Goal: Task Accomplishment & Management: Manage account settings

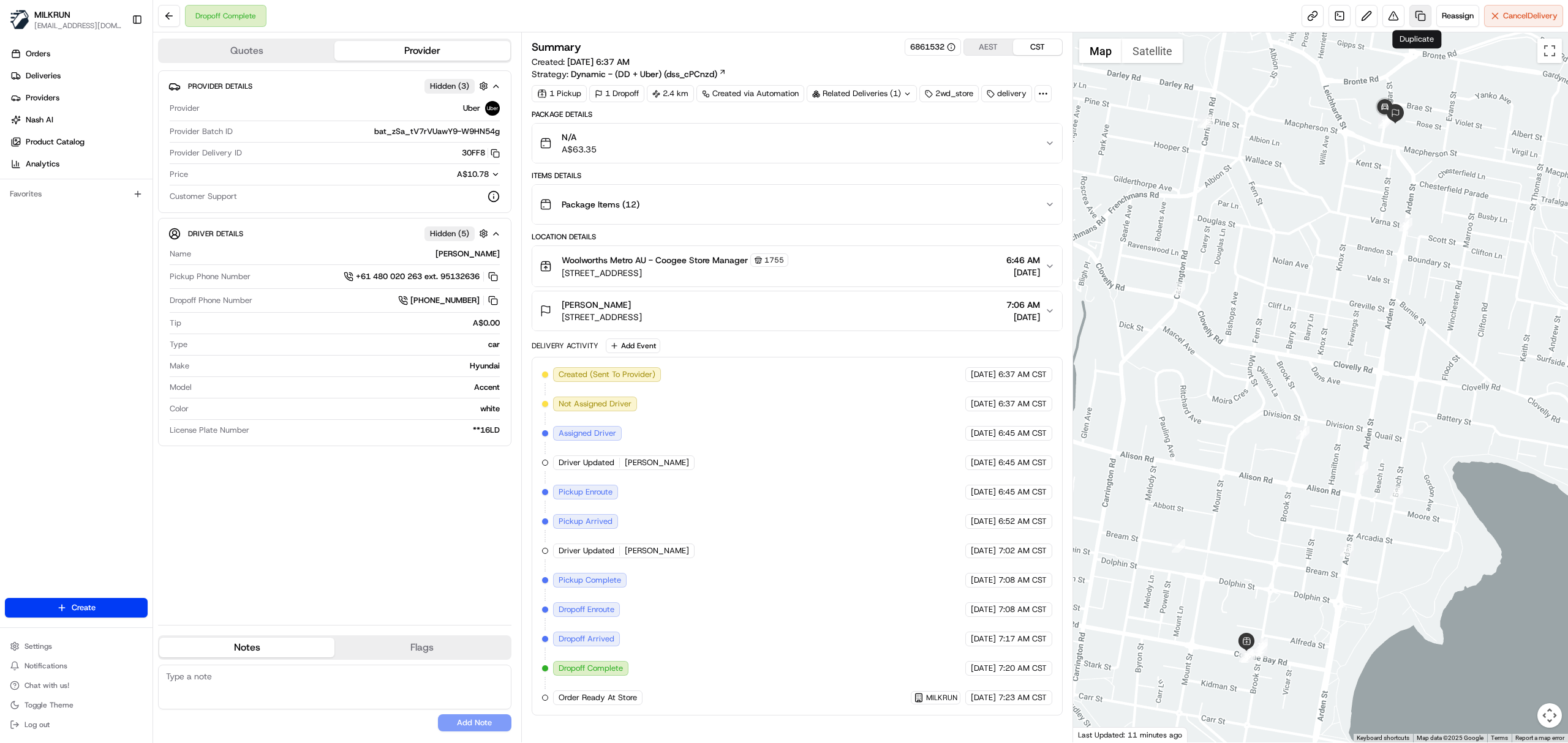
click at [1411, 15] on link at bounding box center [1419, 15] width 22 height 22
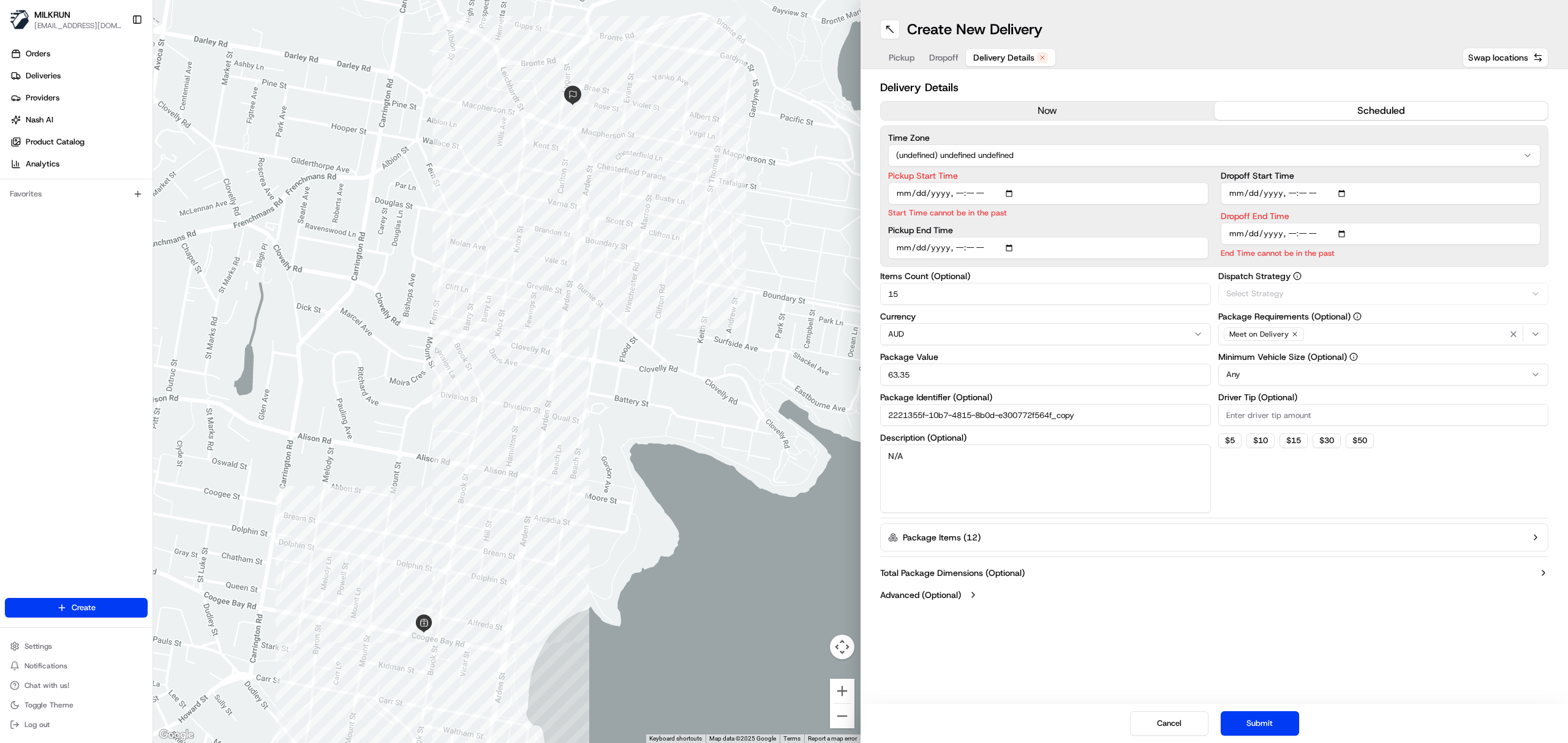
click at [1019, 54] on span "Delivery Details" at bounding box center [1004, 57] width 61 height 12
click at [1012, 111] on button "now" at bounding box center [1048, 110] width 334 height 18
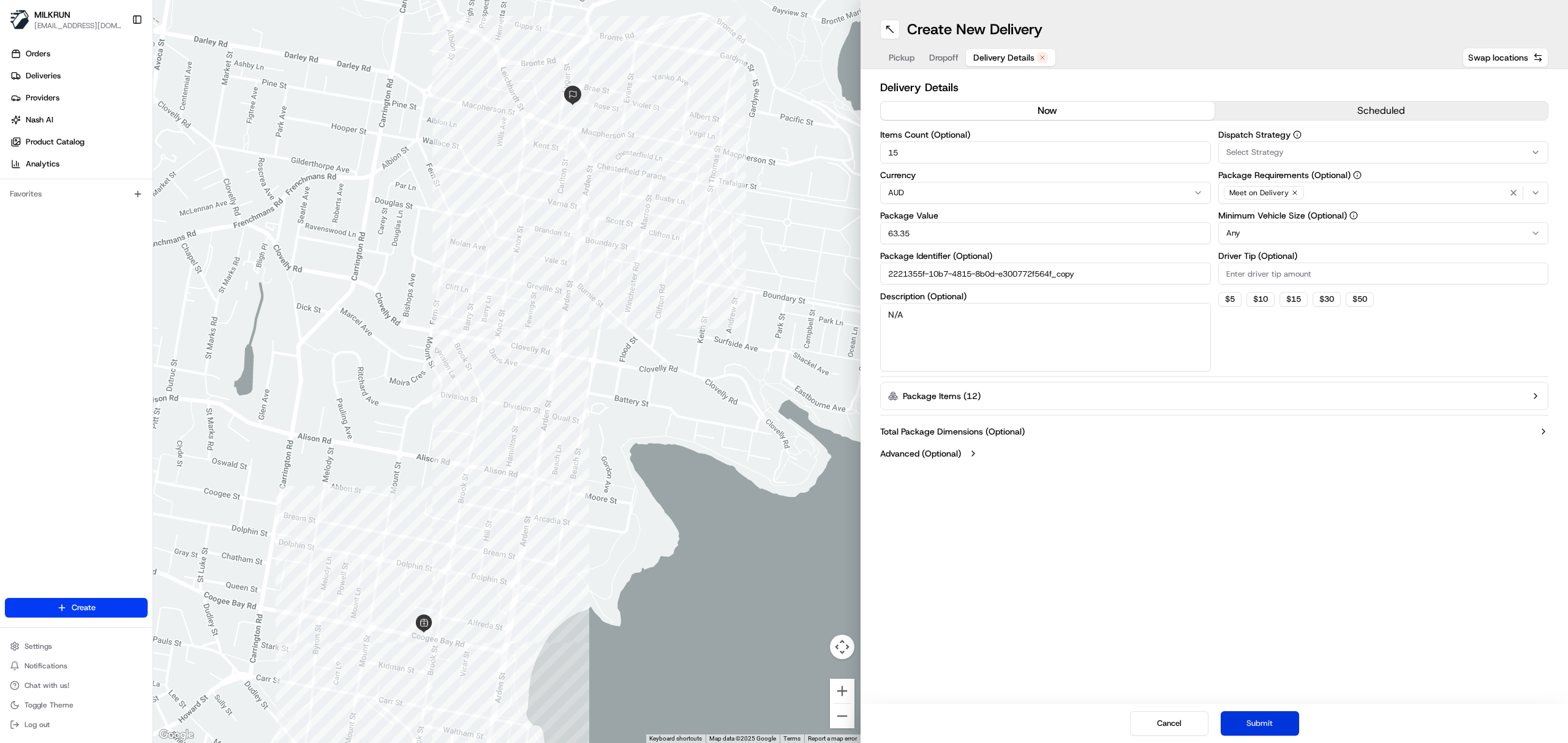
click at [1250, 730] on button "Submit" at bounding box center [1259, 723] width 78 height 24
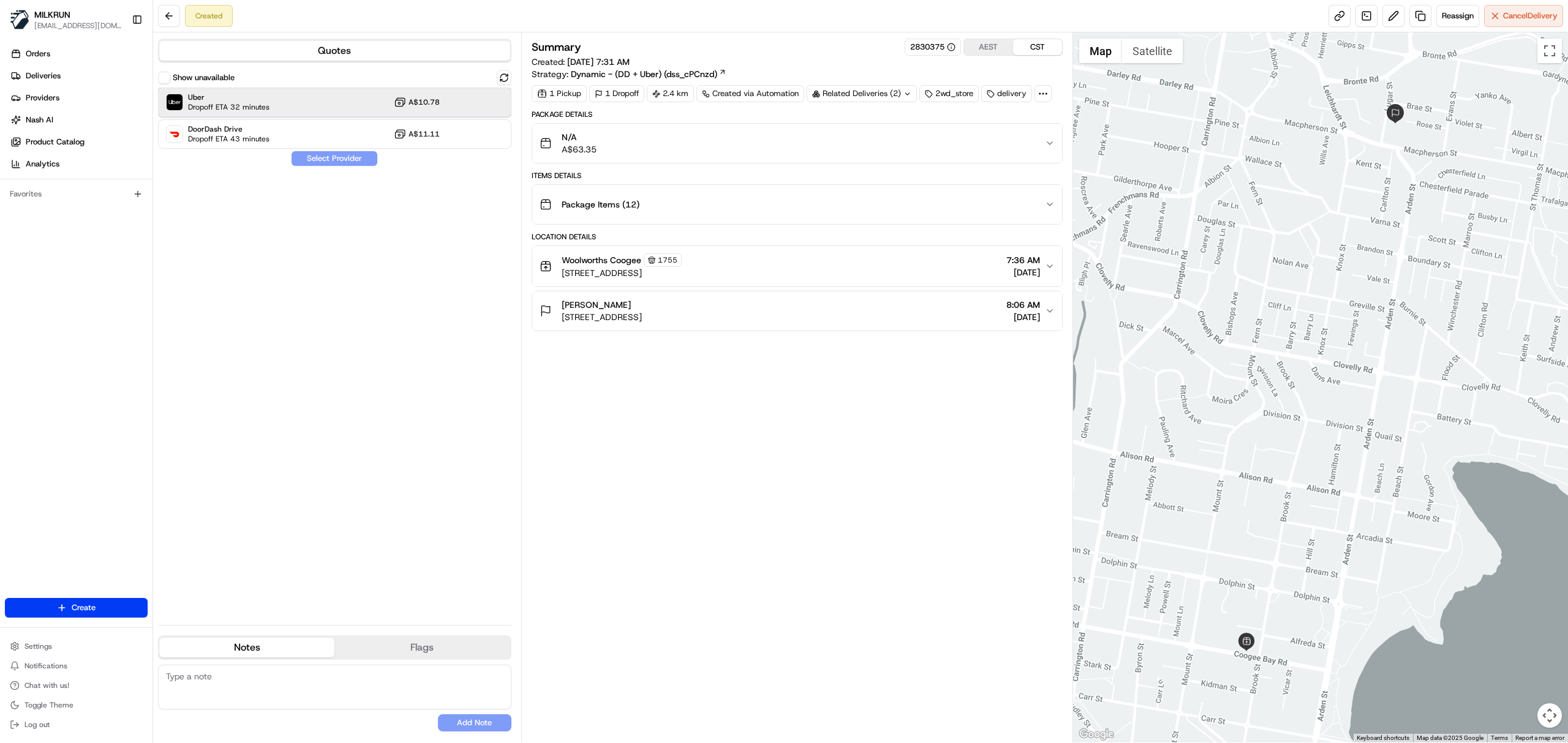
click at [297, 105] on div "Uber Dropoff ETA 32 minutes A$10.78" at bounding box center [335, 102] width 353 height 29
click at [329, 153] on button "Assign Provider" at bounding box center [335, 159] width 87 height 15
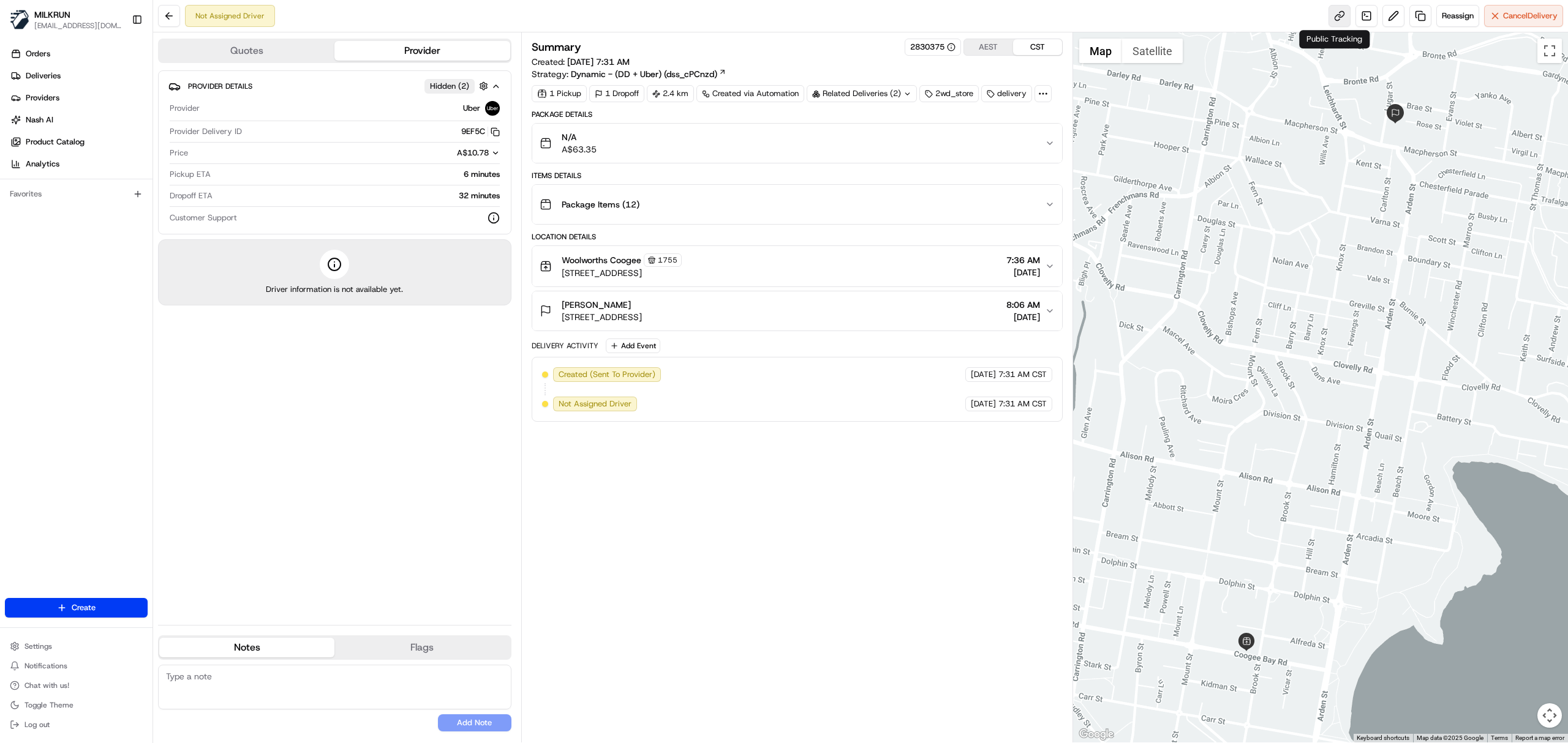
click at [1331, 18] on link at bounding box center [1339, 15] width 22 height 22
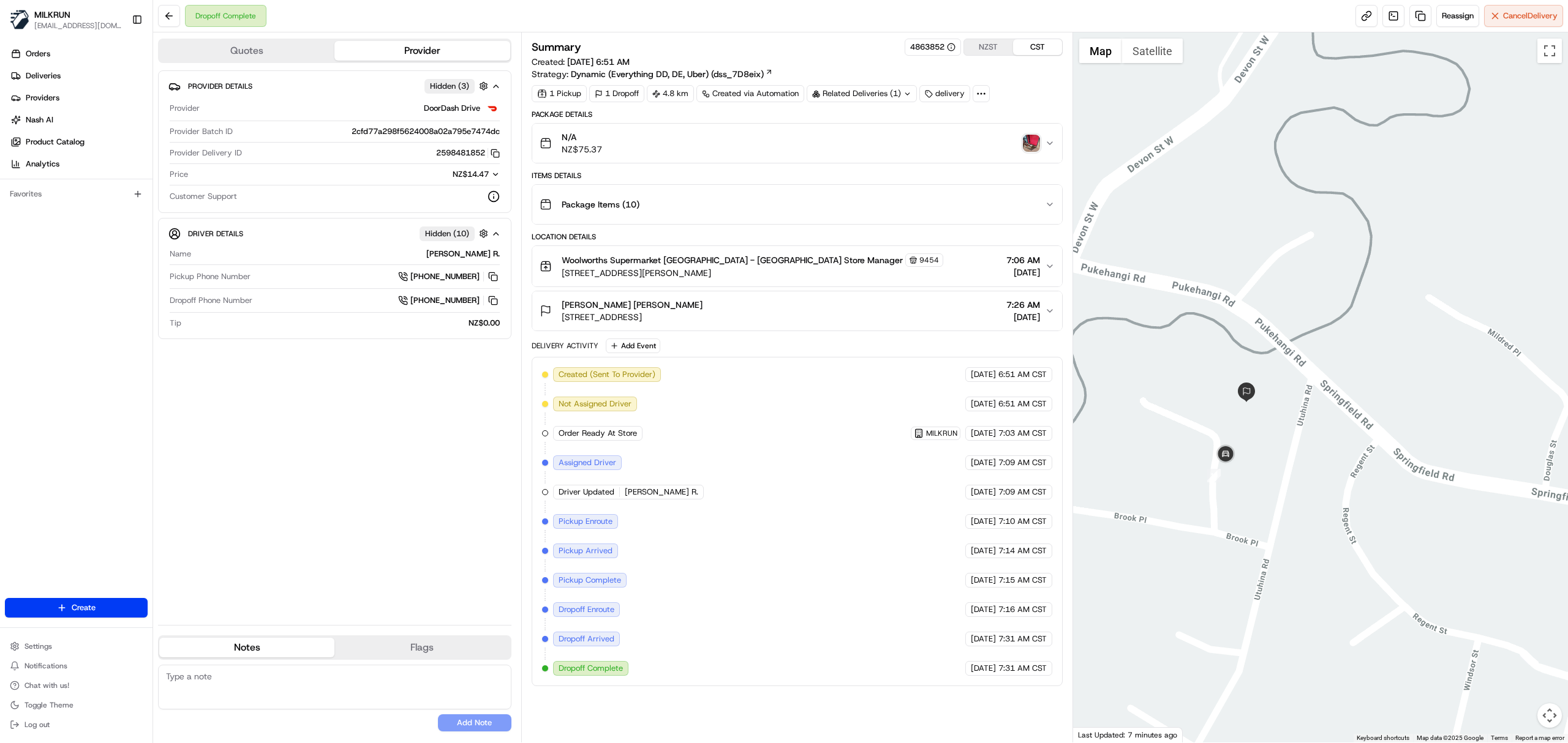
drag, startPoint x: 1150, startPoint y: 539, endPoint x: 1380, endPoint y: 517, distance: 231.0
click at [1380, 517] on div at bounding box center [1321, 387] width 496 height 710
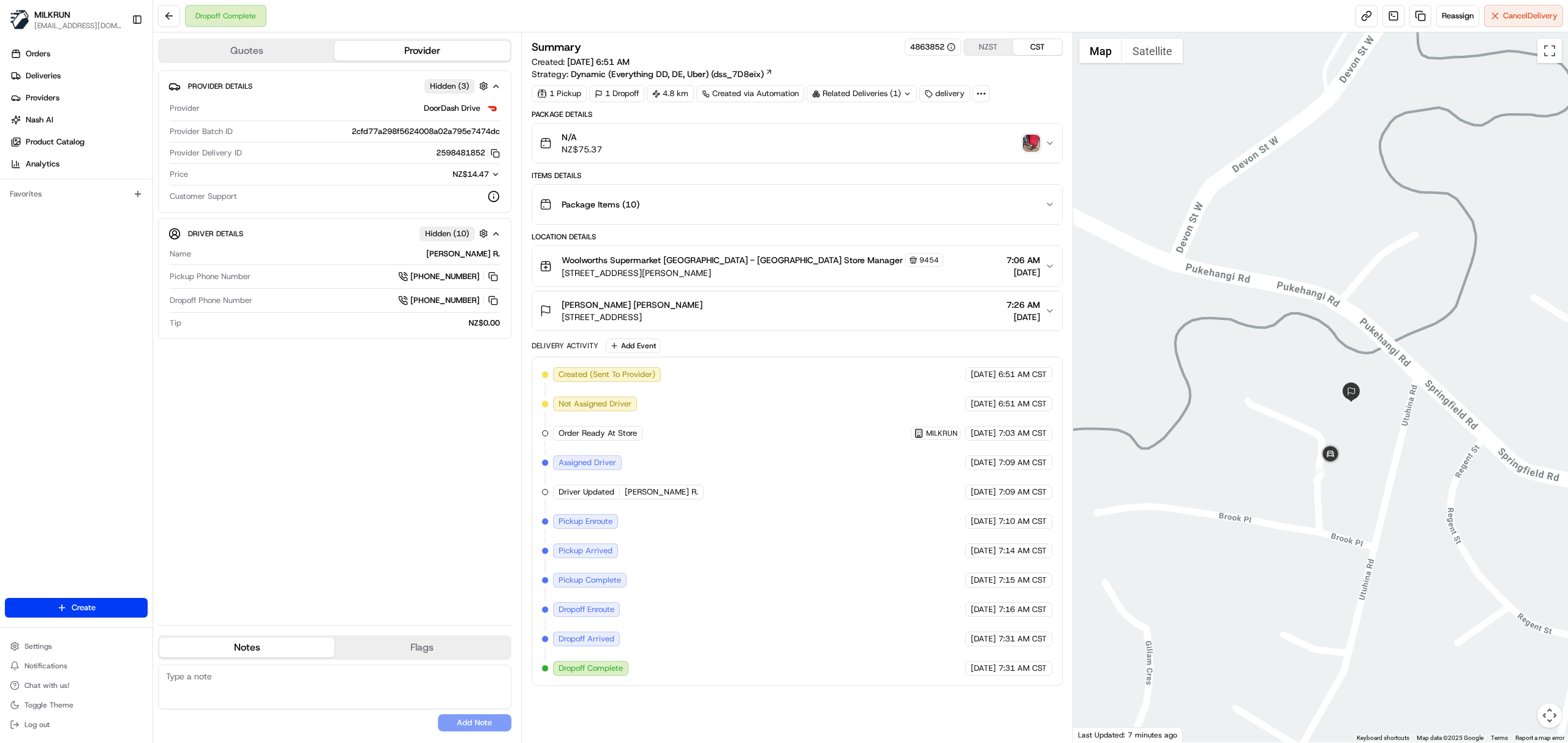
drag, startPoint x: 1246, startPoint y: 462, endPoint x: 1348, endPoint y: 462, distance: 102.0
click at [1348, 462] on div at bounding box center [1321, 387] width 496 height 710
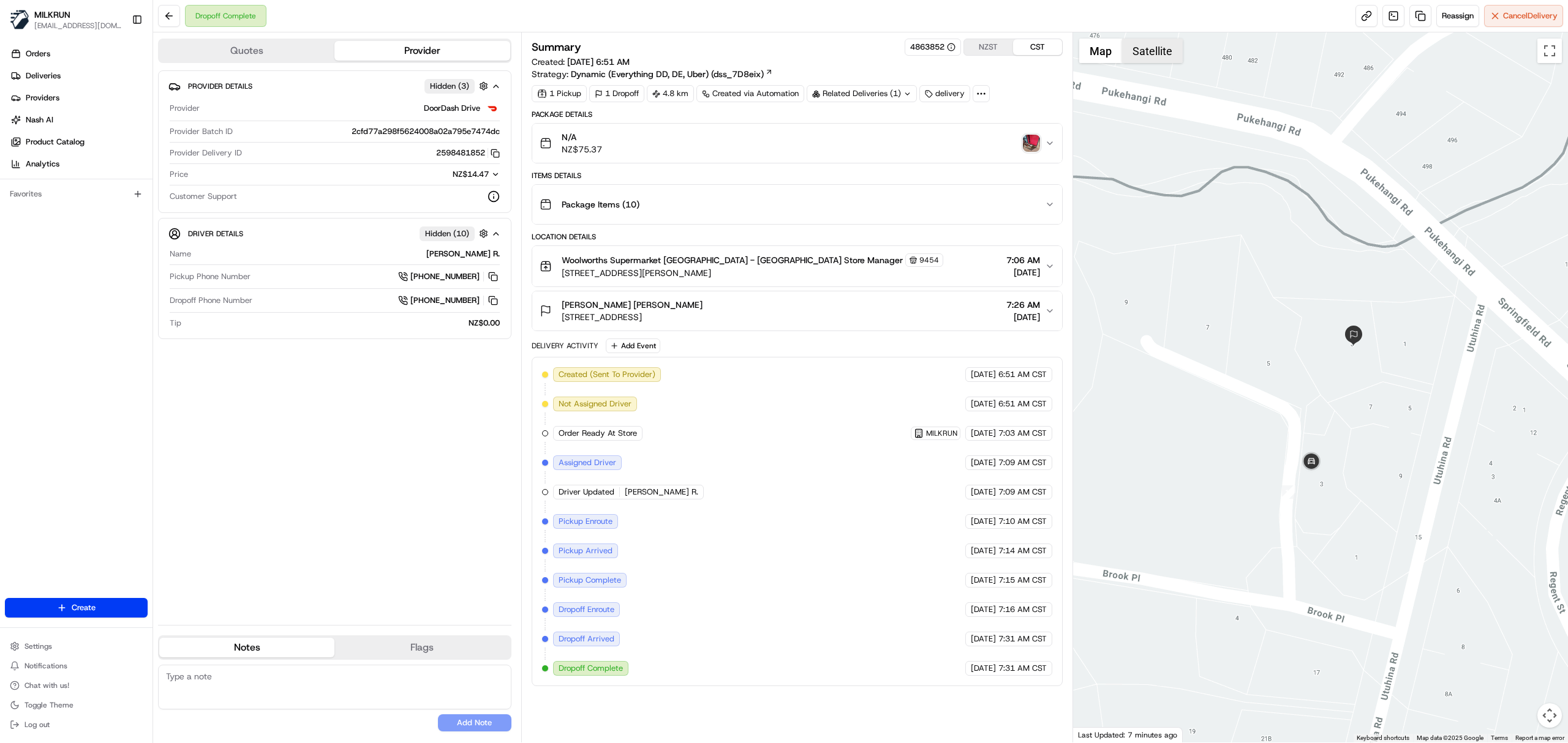
click at [1143, 61] on button "Satellite" at bounding box center [1152, 51] width 60 height 24
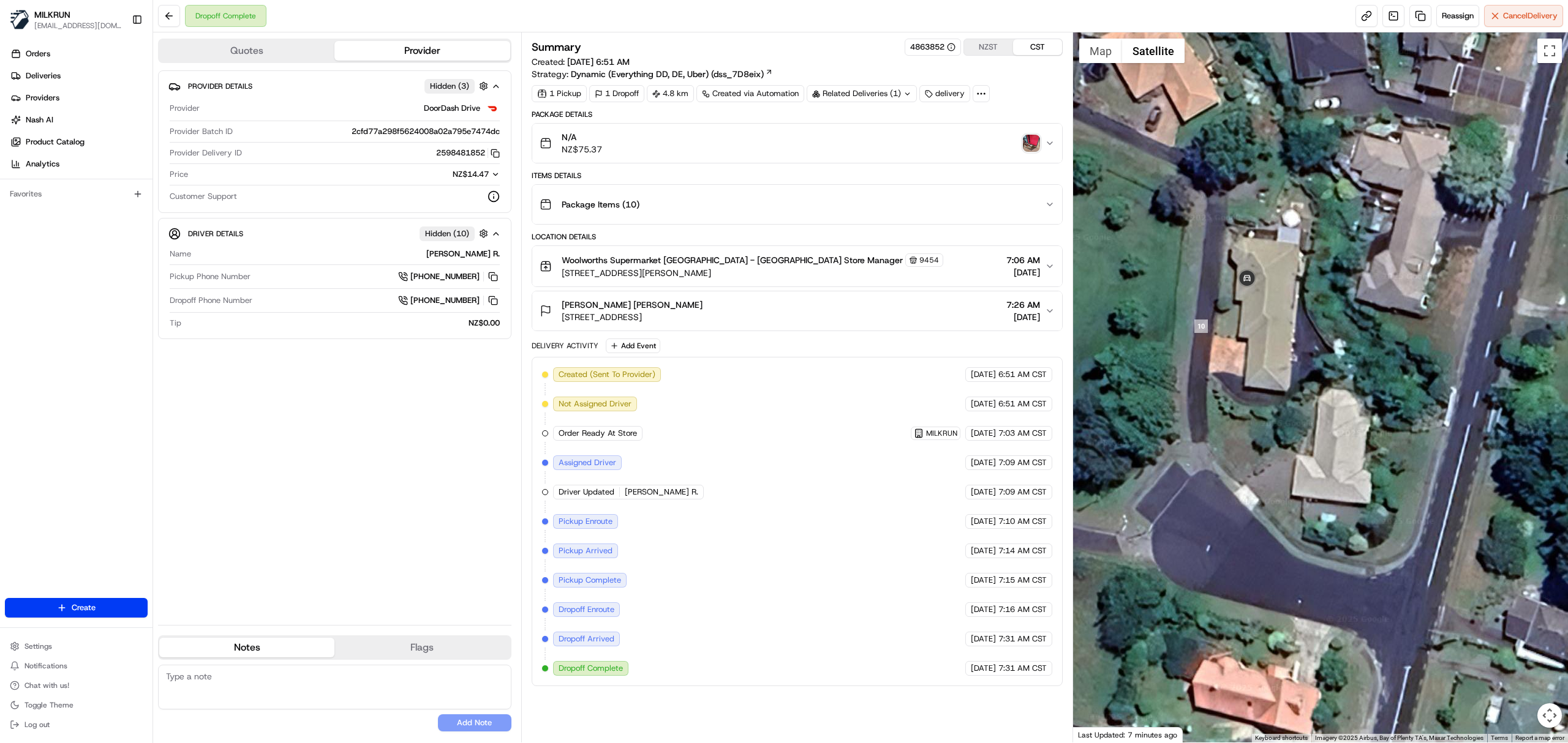
drag, startPoint x: 1249, startPoint y: 286, endPoint x: 1303, endPoint y: 336, distance: 73.6
click at [1303, 336] on div at bounding box center [1321, 387] width 496 height 710
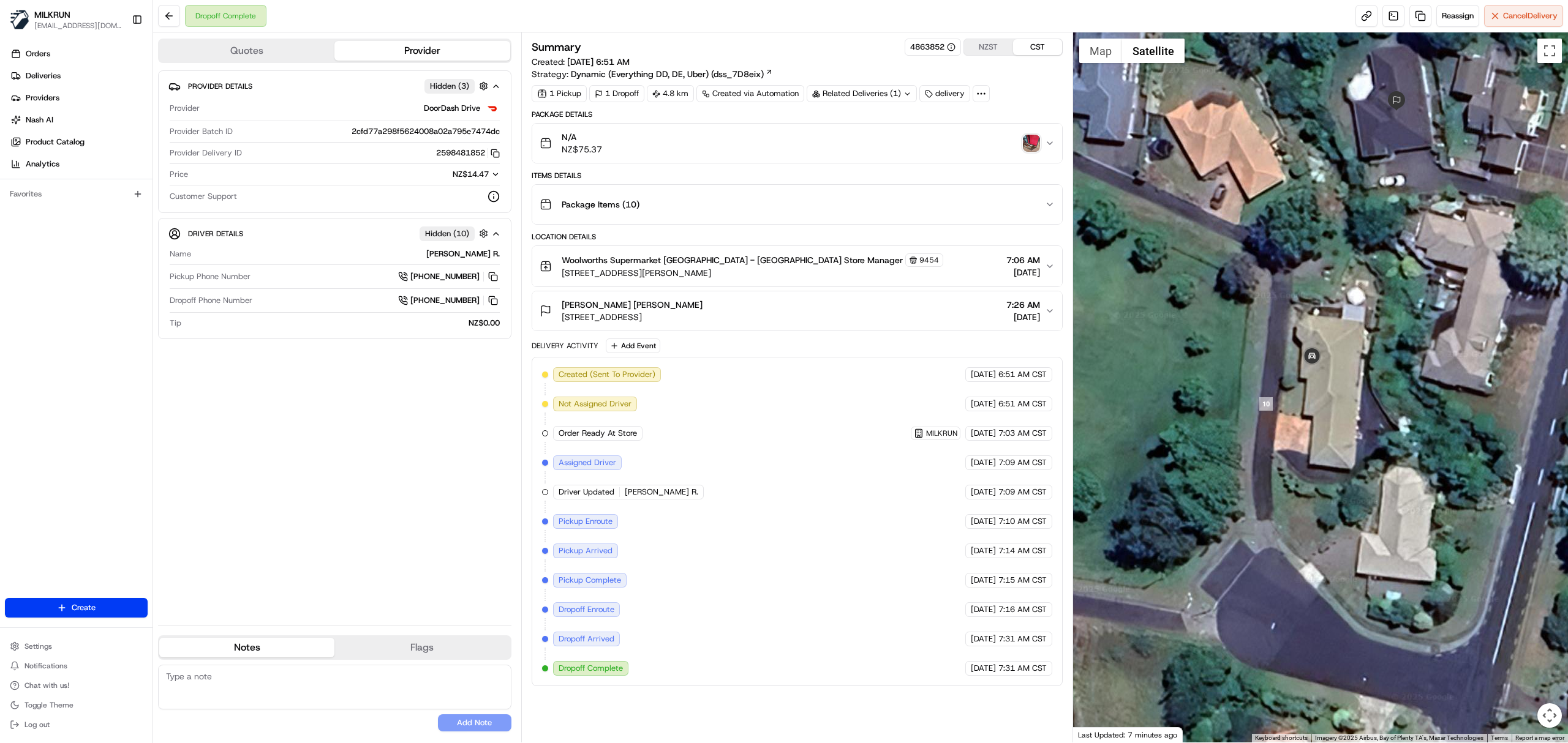
drag, startPoint x: 1269, startPoint y: 343, endPoint x: 1339, endPoint y: 428, distance: 110.1
click at [1339, 428] on div at bounding box center [1321, 387] width 496 height 710
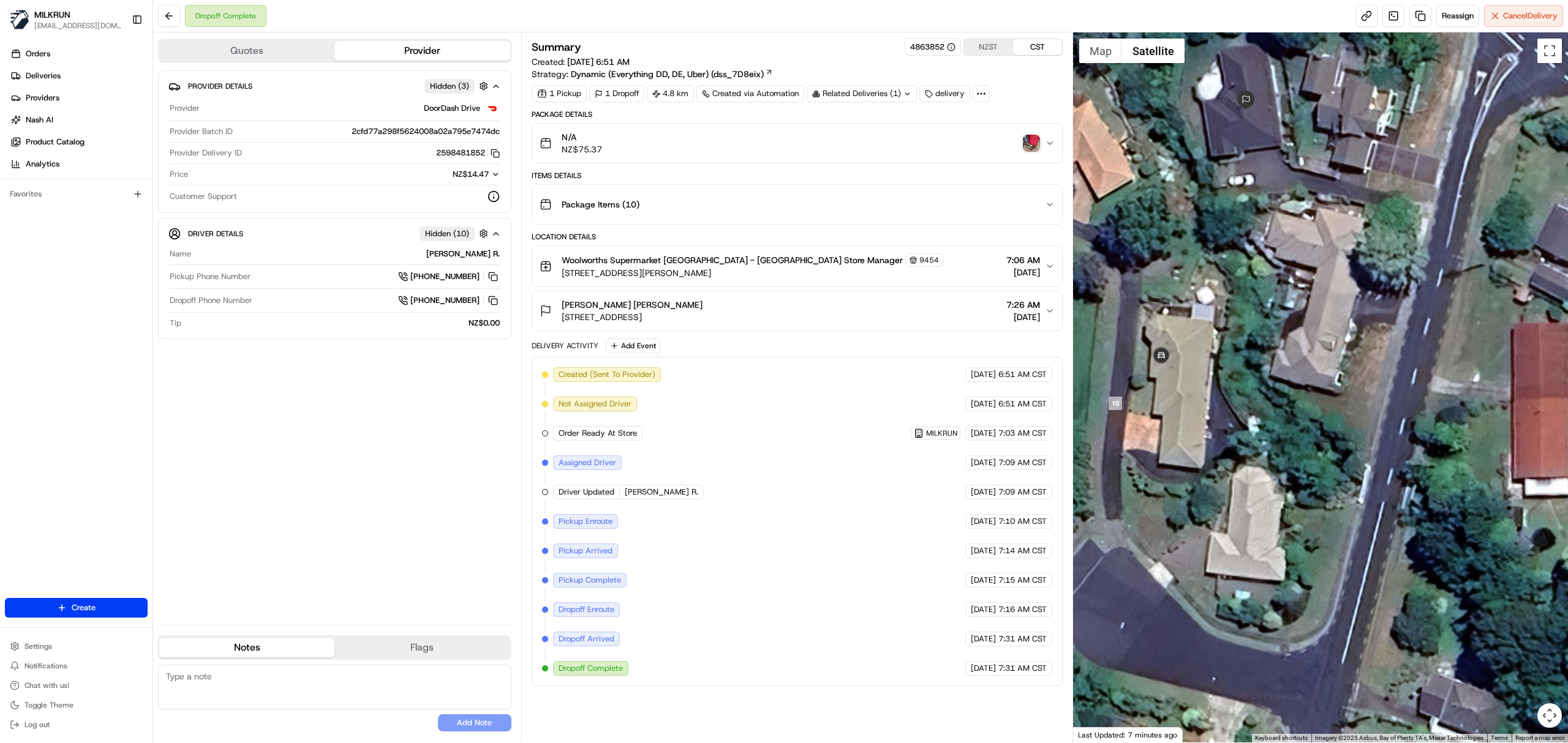
drag, startPoint x: 1387, startPoint y: 334, endPoint x: 1259, endPoint y: 327, distance: 128.2
click at [1259, 327] on div at bounding box center [1321, 387] width 496 height 710
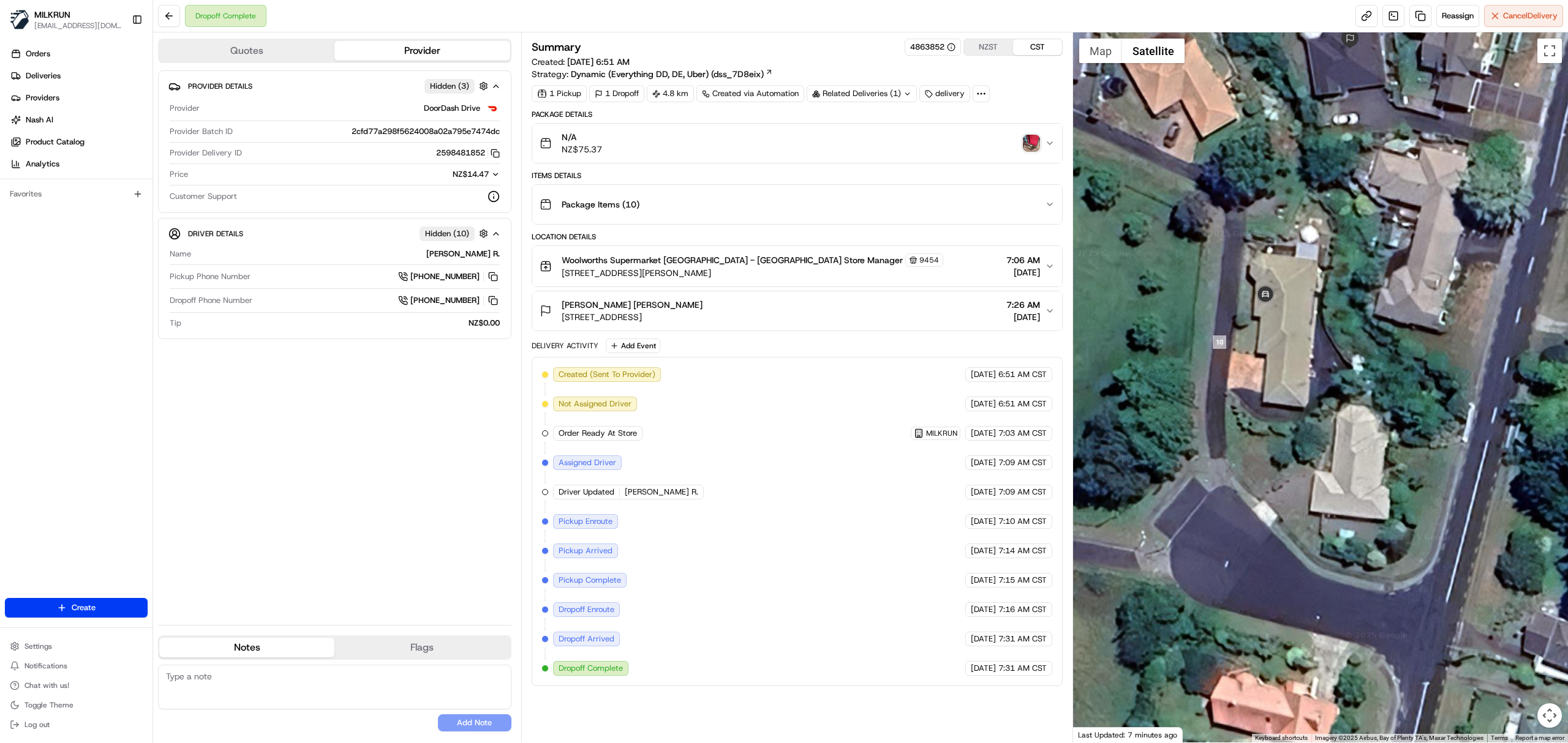
drag, startPoint x: 1243, startPoint y: 295, endPoint x: 1348, endPoint y: 234, distance: 121.4
click at [1348, 234] on div at bounding box center [1321, 387] width 496 height 710
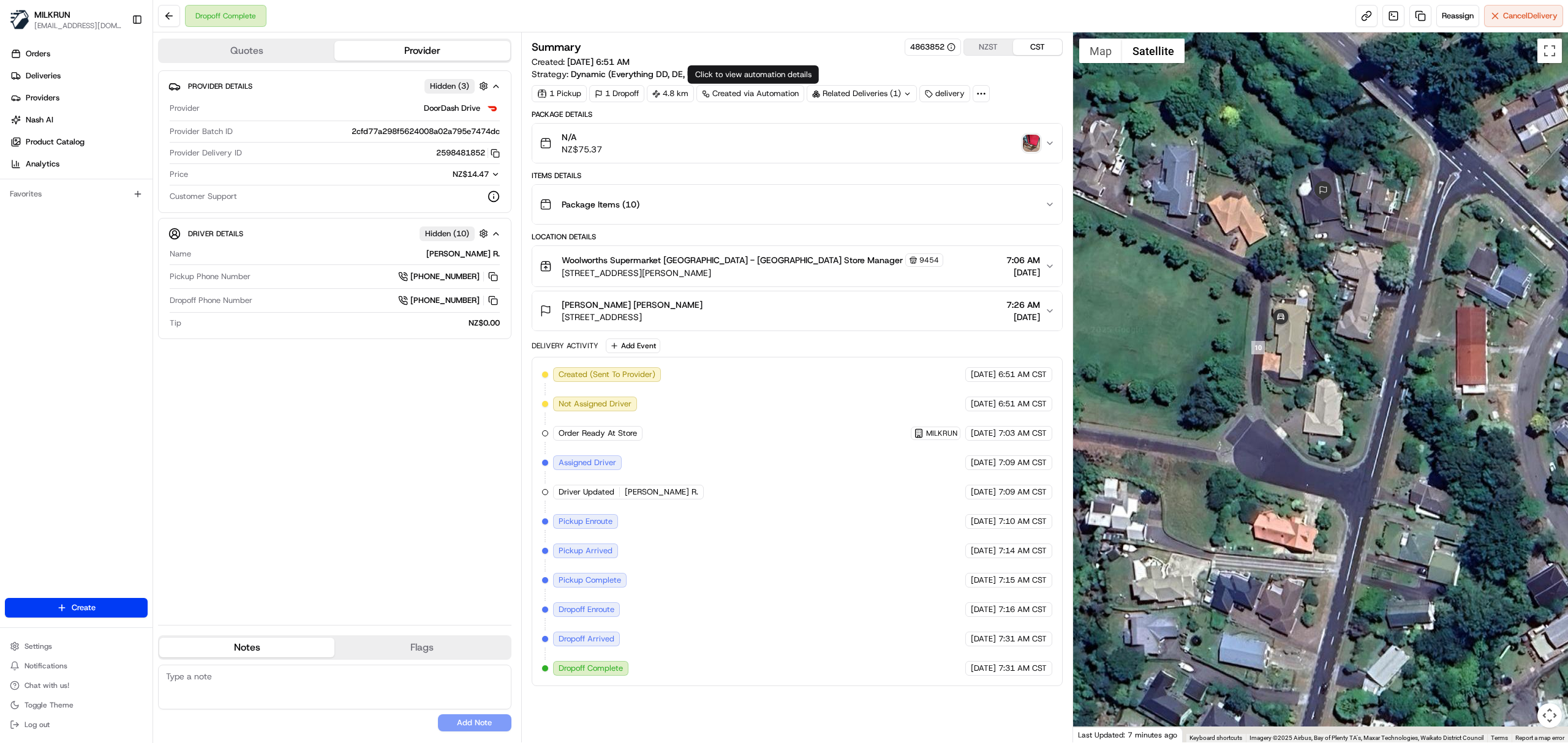
drag, startPoint x: 1352, startPoint y: 544, endPoint x: 1334, endPoint y: 359, distance: 185.9
click at [1335, 359] on div at bounding box center [1321, 387] width 496 height 710
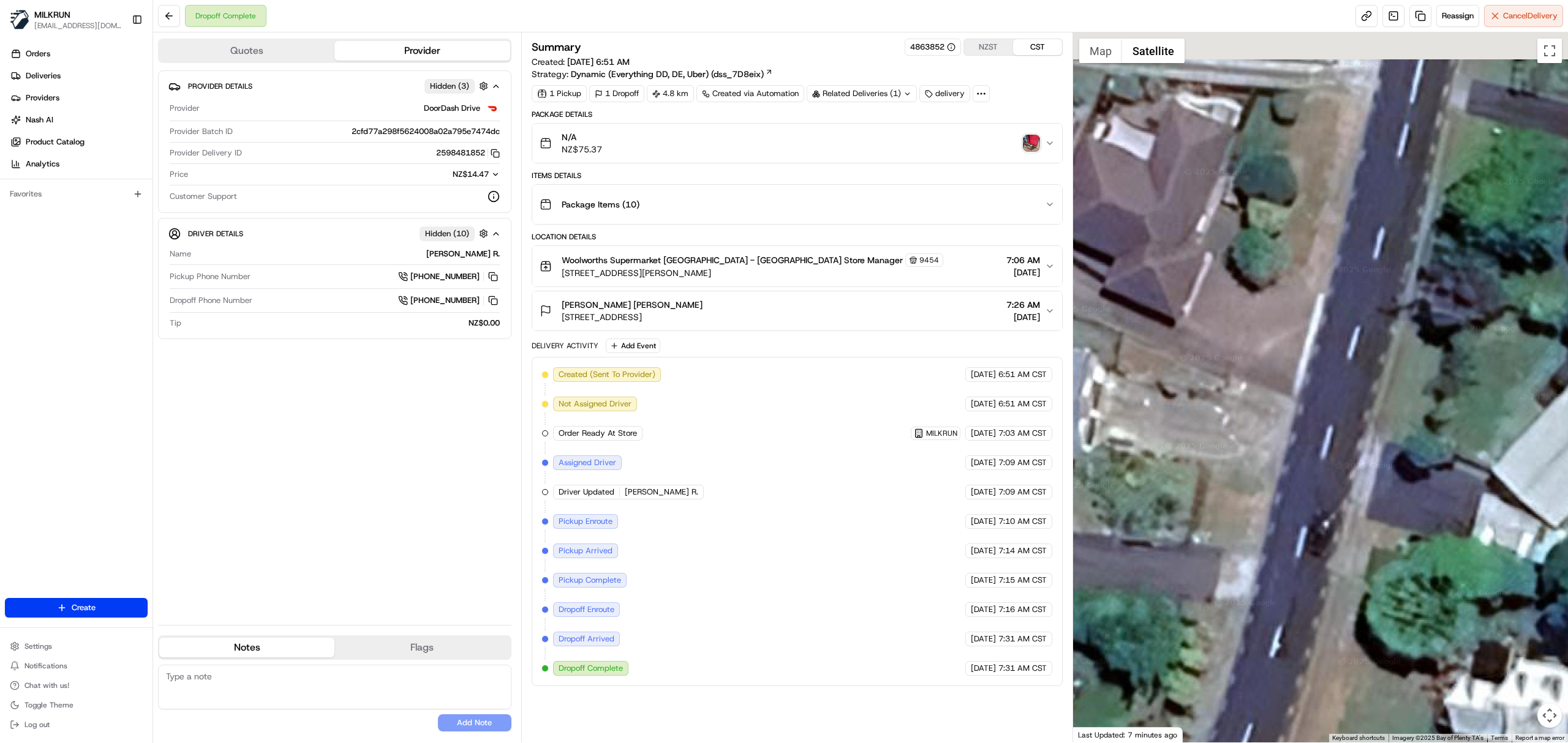
drag, startPoint x: 1333, startPoint y: 393, endPoint x: 1298, endPoint y: 513, distance: 125.0
click at [1304, 520] on div at bounding box center [1321, 387] width 496 height 710
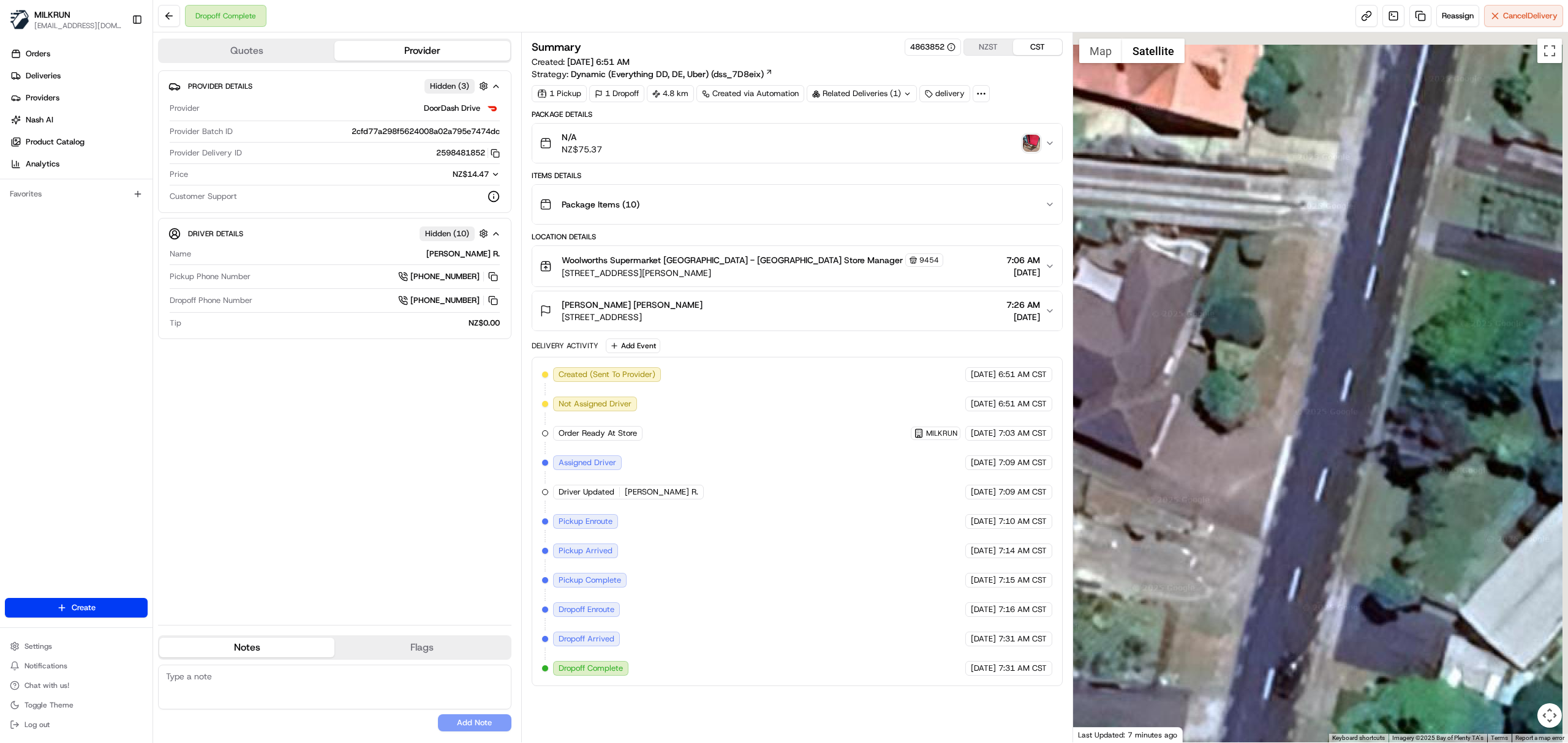
drag, startPoint x: 1333, startPoint y: 327, endPoint x: 1239, endPoint y: 573, distance: 263.3
click at [1241, 578] on div at bounding box center [1321, 387] width 496 height 710
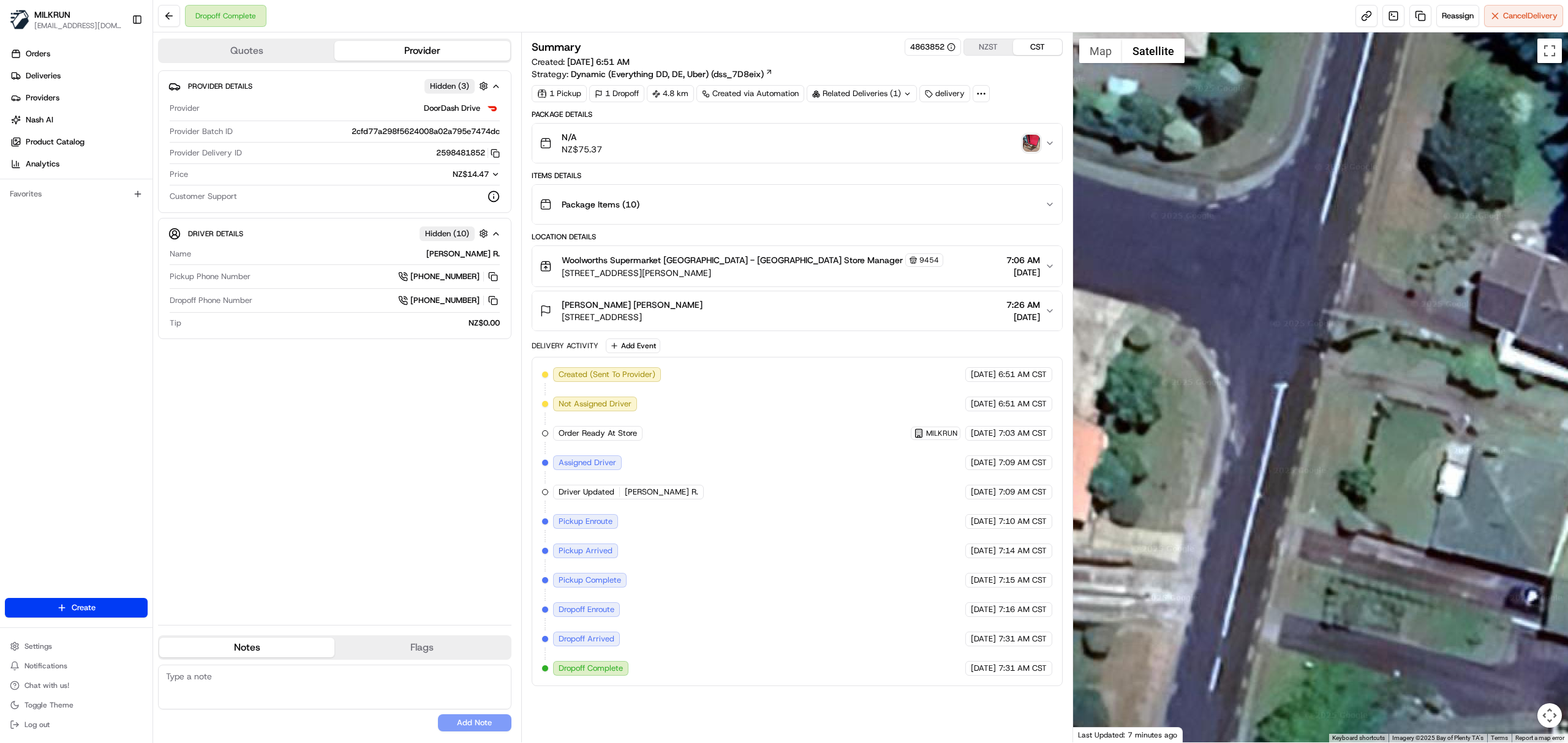
drag, startPoint x: 1329, startPoint y: 280, endPoint x: 1245, endPoint y: 527, distance: 260.9
click at [1245, 527] on div at bounding box center [1321, 387] width 496 height 710
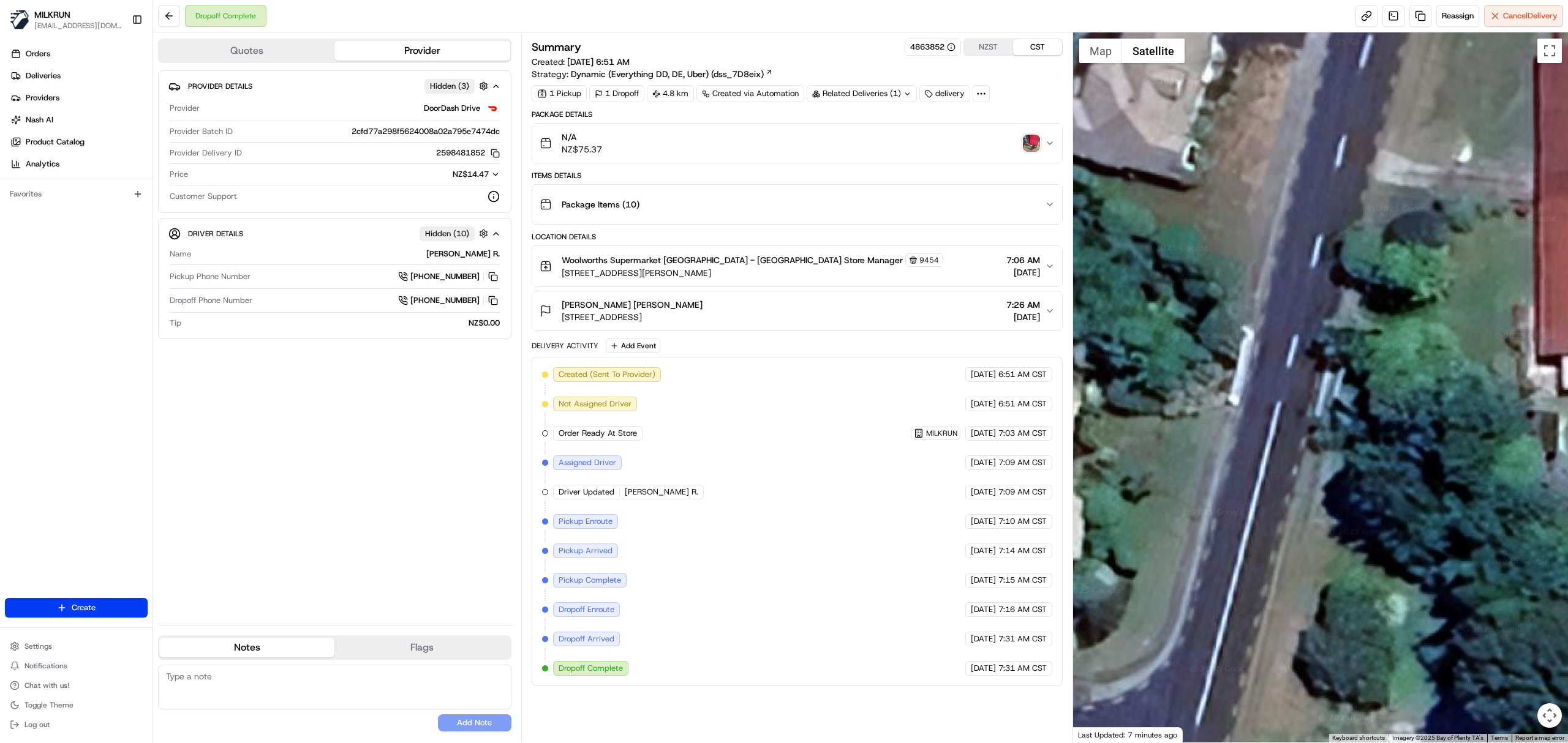
drag, startPoint x: 1240, startPoint y: 273, endPoint x: 1217, endPoint y: 518, distance: 246.1
click at [1216, 515] on div at bounding box center [1321, 387] width 496 height 710
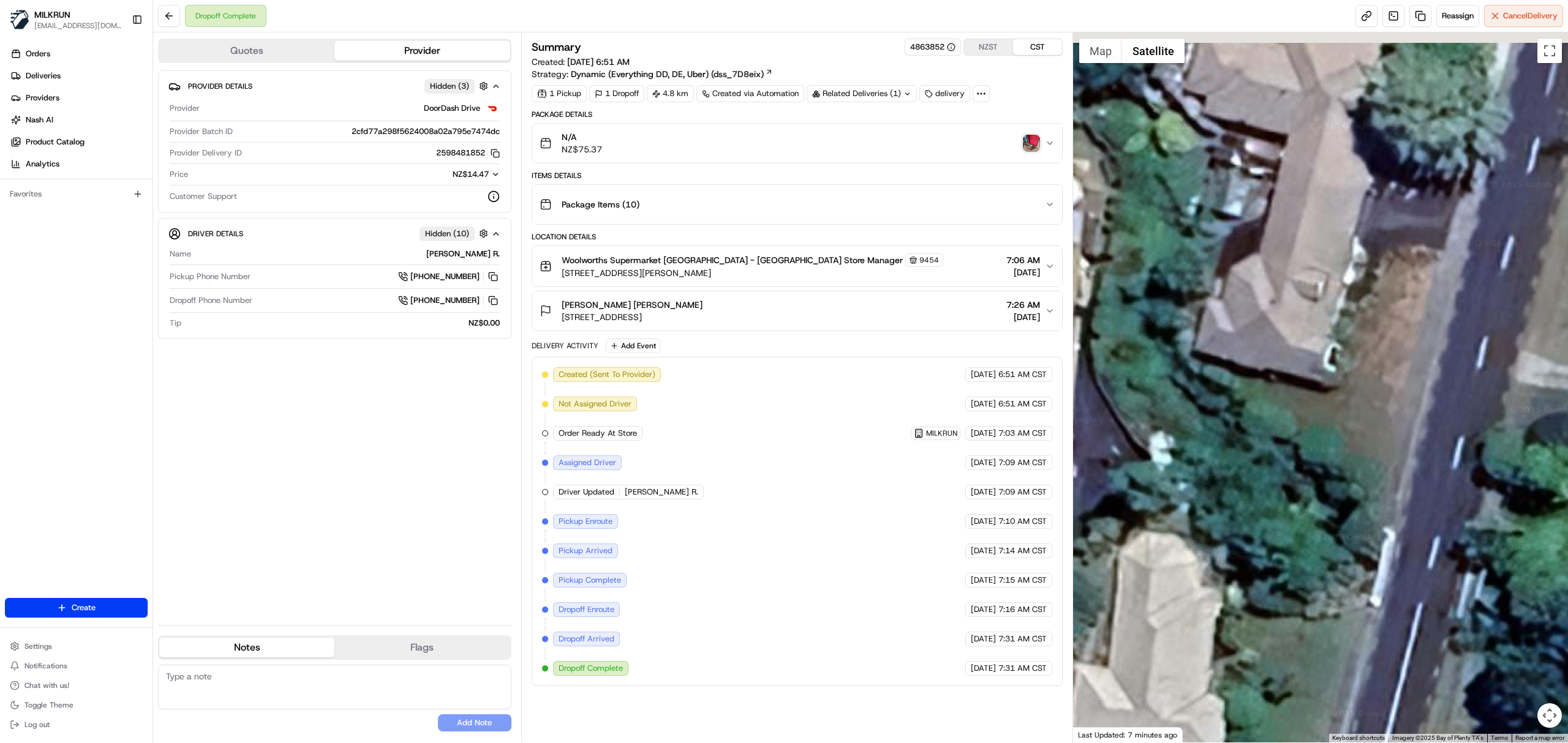
drag, startPoint x: 1283, startPoint y: 346, endPoint x: 1320, endPoint y: 475, distance: 134.2
click at [1327, 486] on div at bounding box center [1321, 387] width 496 height 710
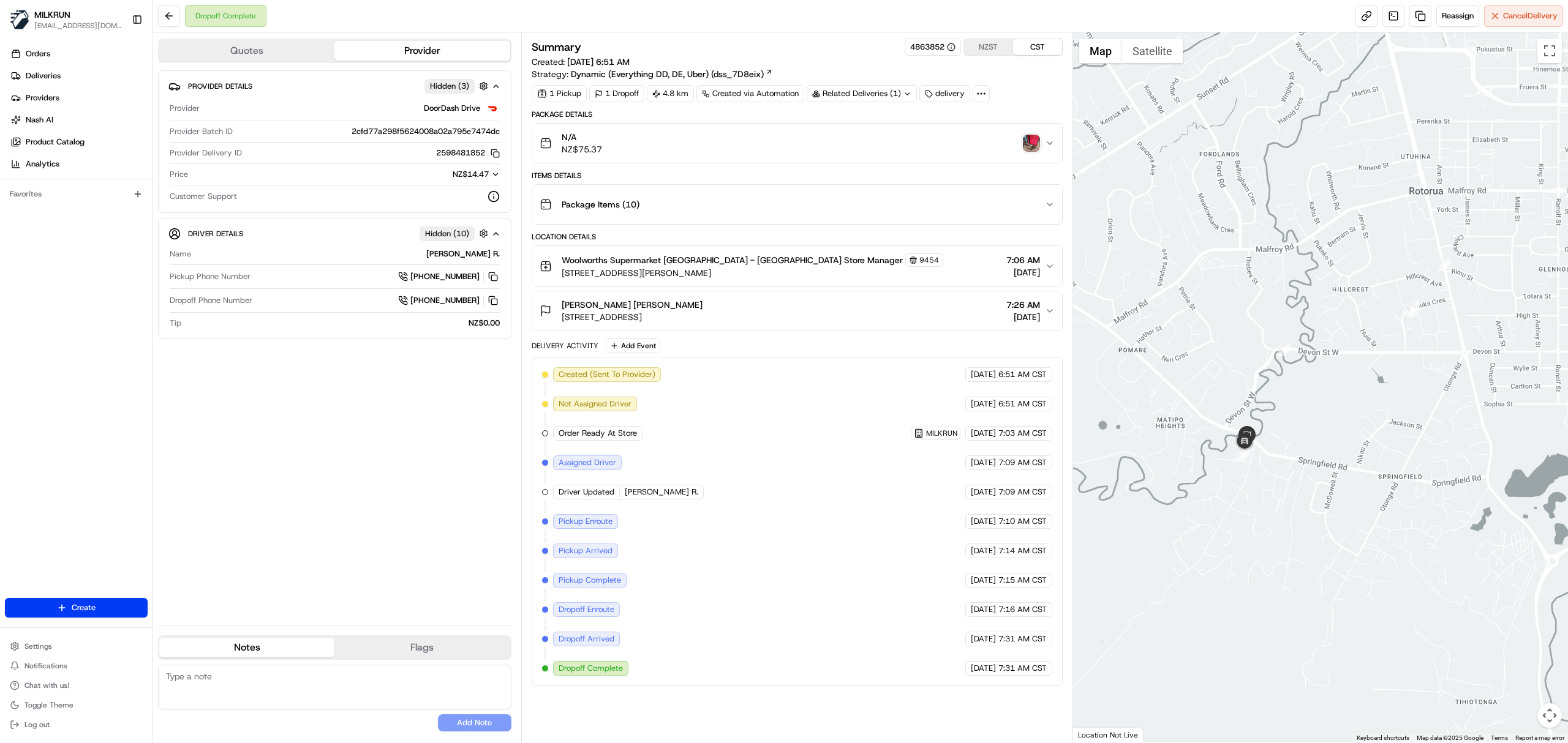
drag, startPoint x: 1204, startPoint y: 459, endPoint x: 1320, endPoint y: 393, distance: 133.5
click at [1320, 393] on div at bounding box center [1321, 387] width 496 height 710
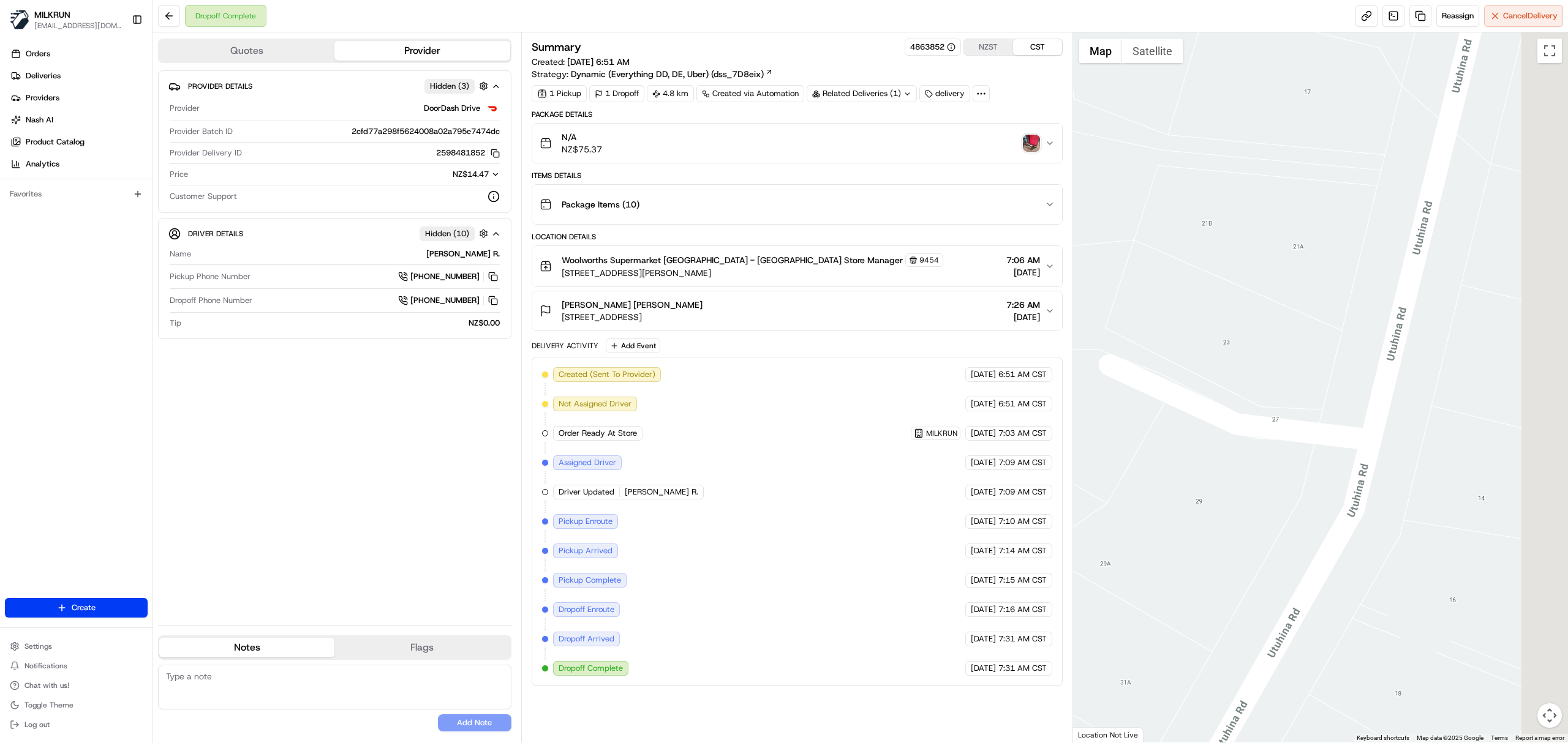
drag, startPoint x: 1349, startPoint y: 380, endPoint x: 1096, endPoint y: 424, distance: 256.8
click at [1098, 429] on div at bounding box center [1321, 387] width 496 height 710
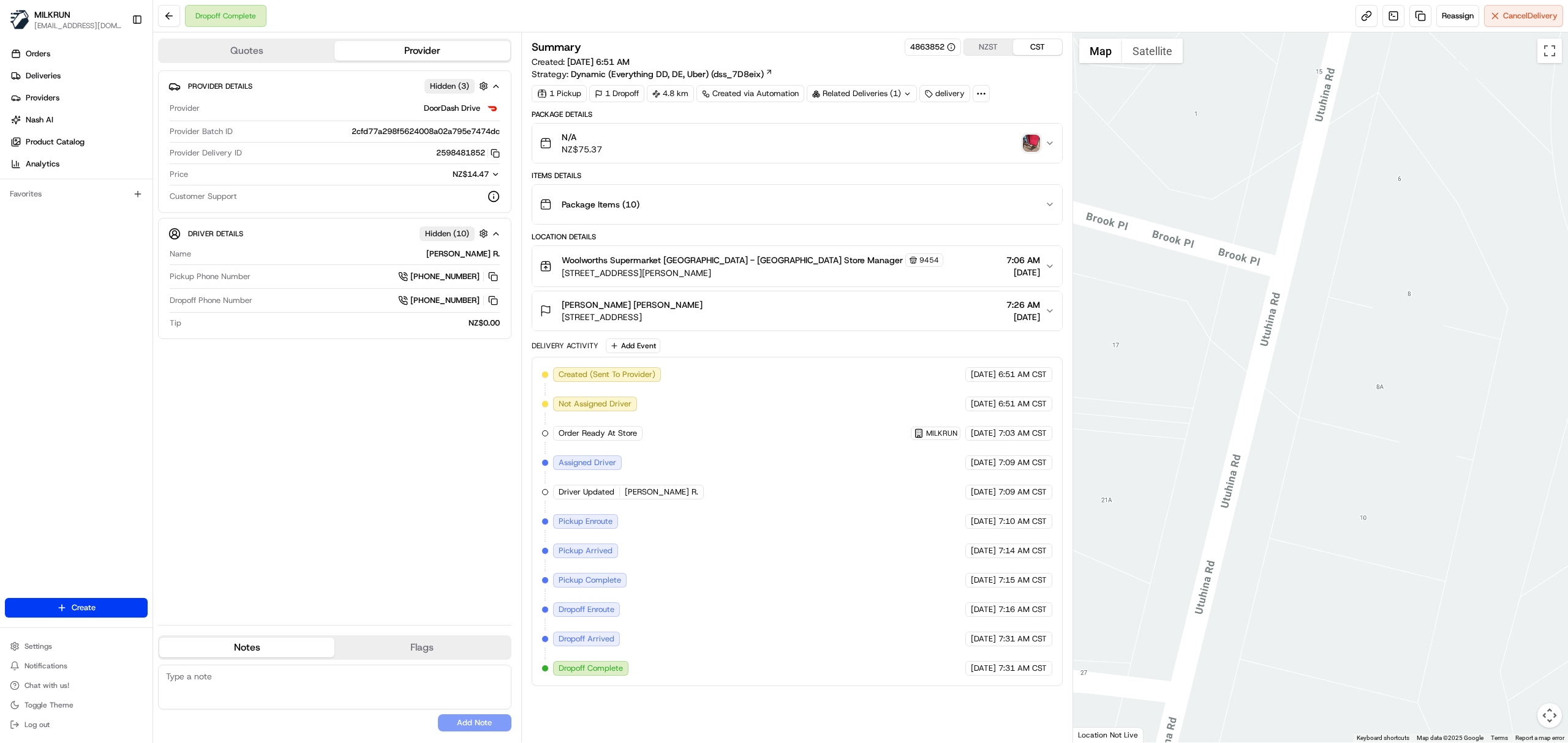
drag, startPoint x: 1311, startPoint y: 265, endPoint x: 1204, endPoint y: 446, distance: 210.3
click at [1200, 473] on div at bounding box center [1321, 387] width 496 height 710
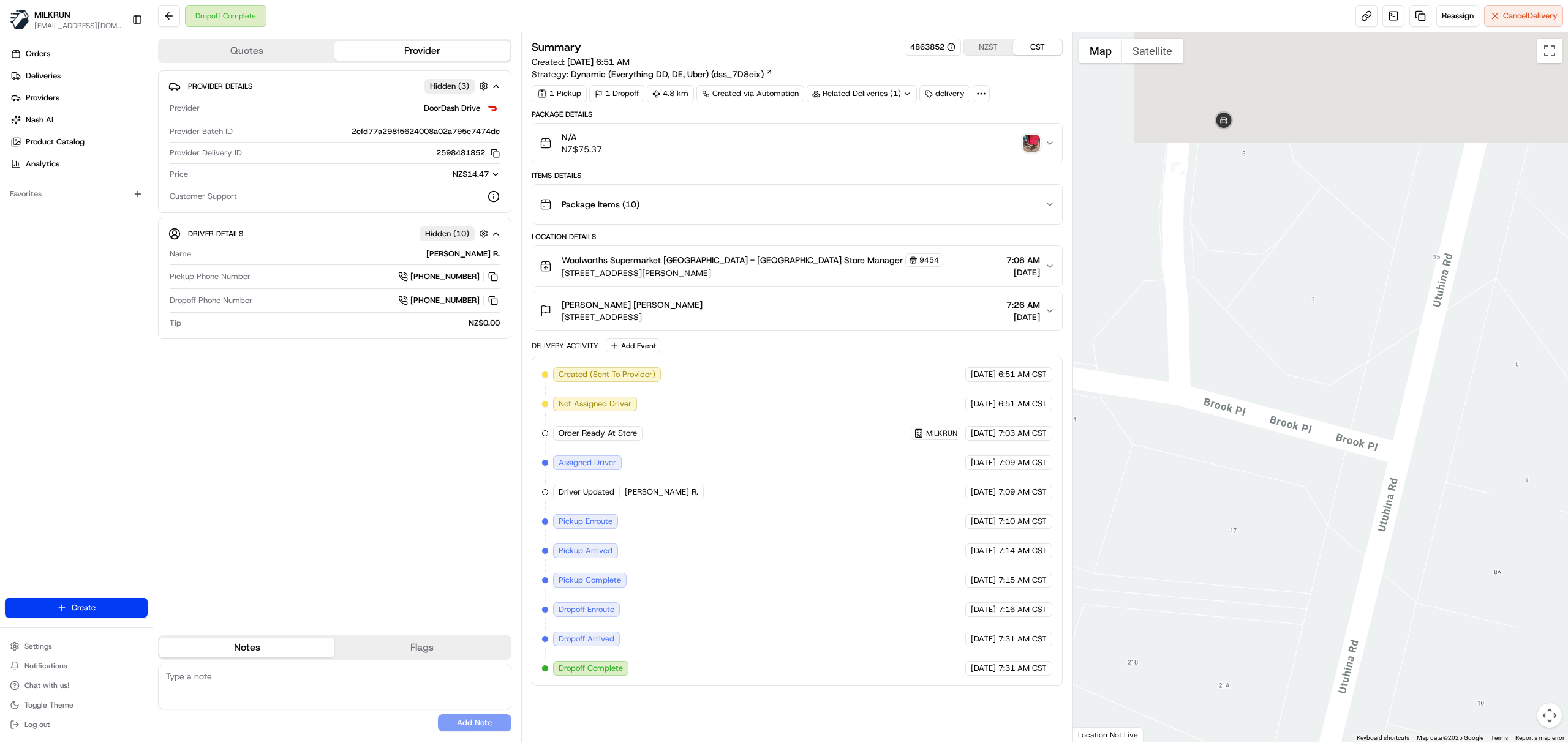
drag, startPoint x: 1241, startPoint y: 346, endPoint x: 1361, endPoint y: 527, distance: 217.2
click at [1361, 527] on div at bounding box center [1321, 387] width 496 height 710
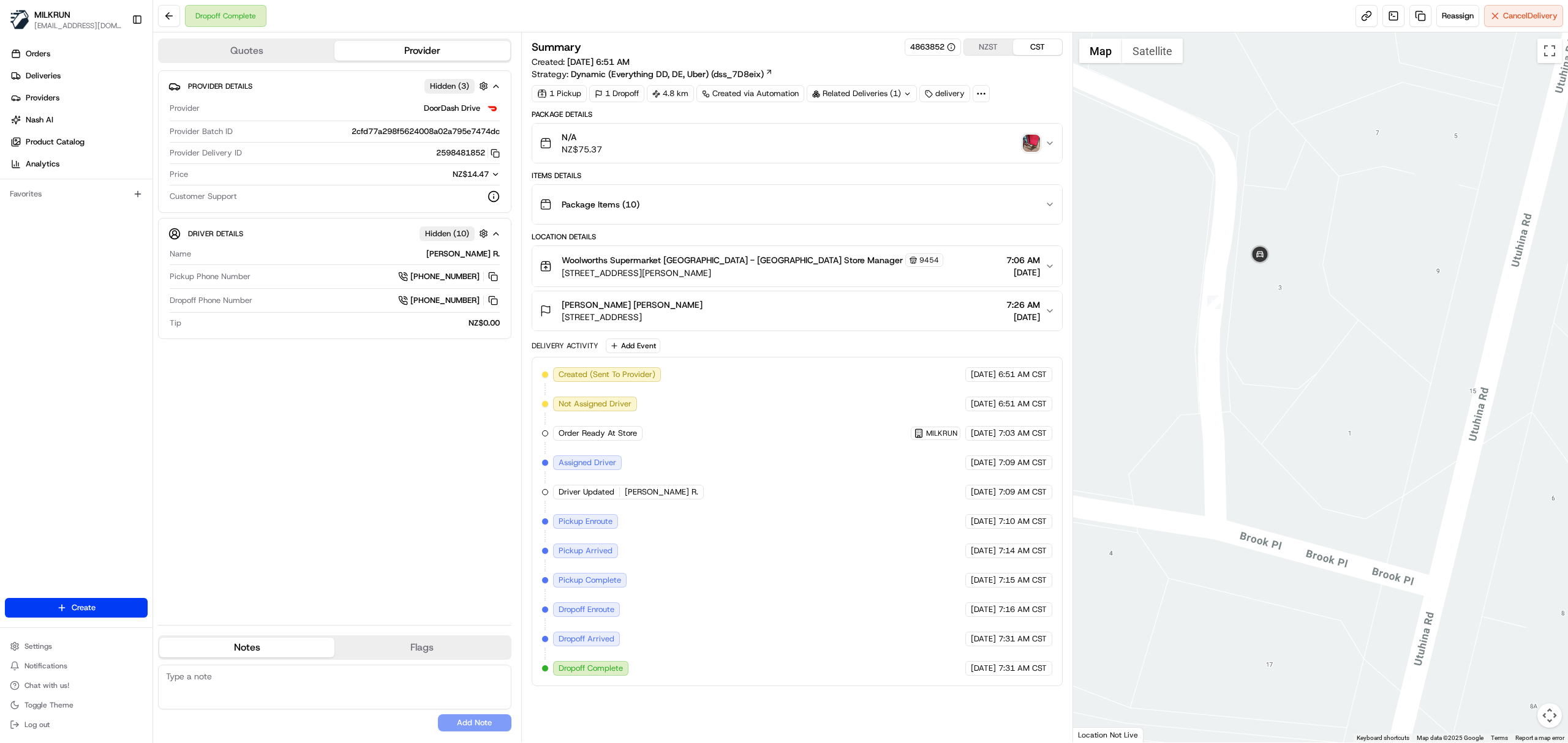
drag, startPoint x: 1308, startPoint y: 336, endPoint x: 1327, endPoint y: 442, distance: 107.7
click at [1327, 442] on div at bounding box center [1321, 387] width 496 height 710
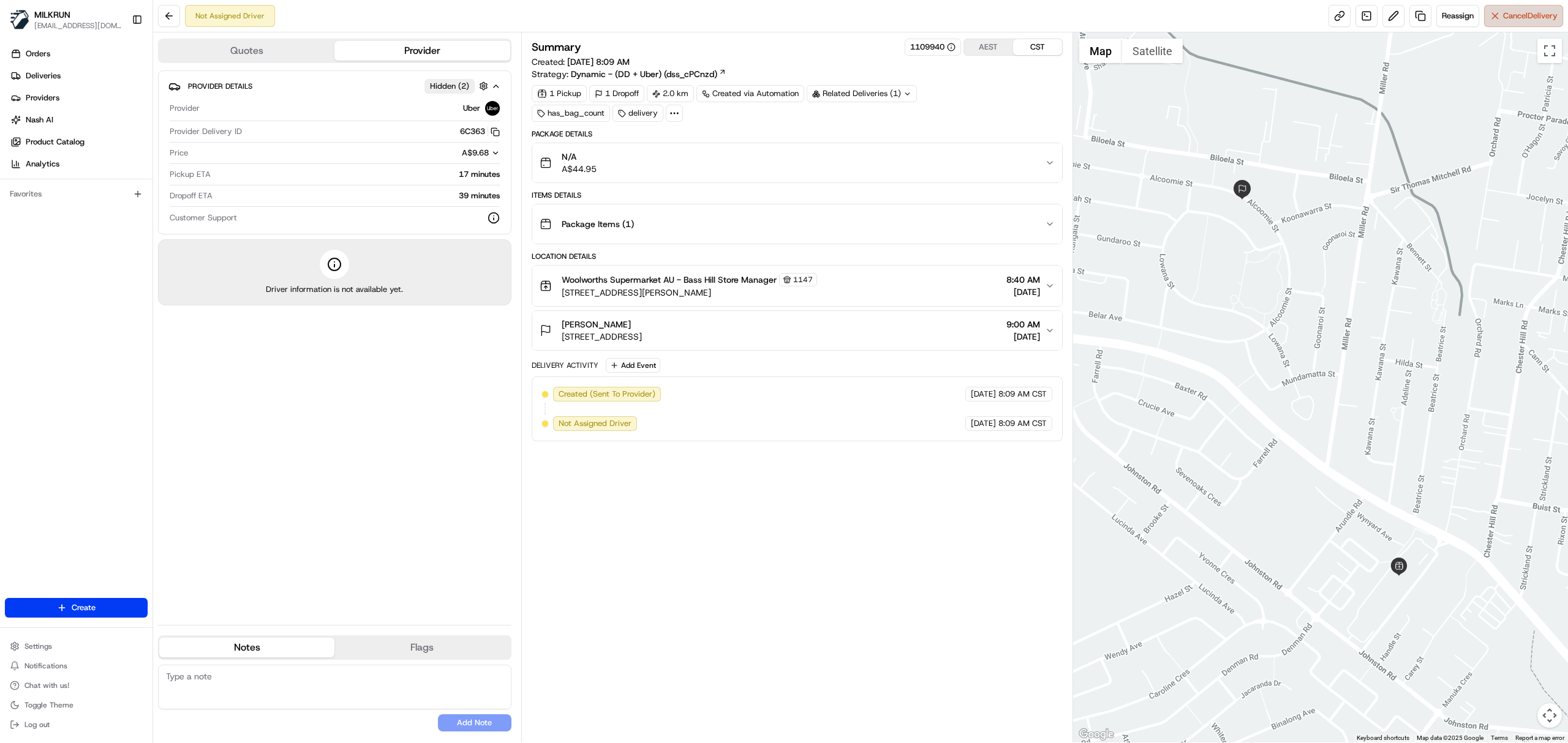
click at [1527, 15] on span "Cancel Delivery" at bounding box center [1530, 16] width 55 height 11
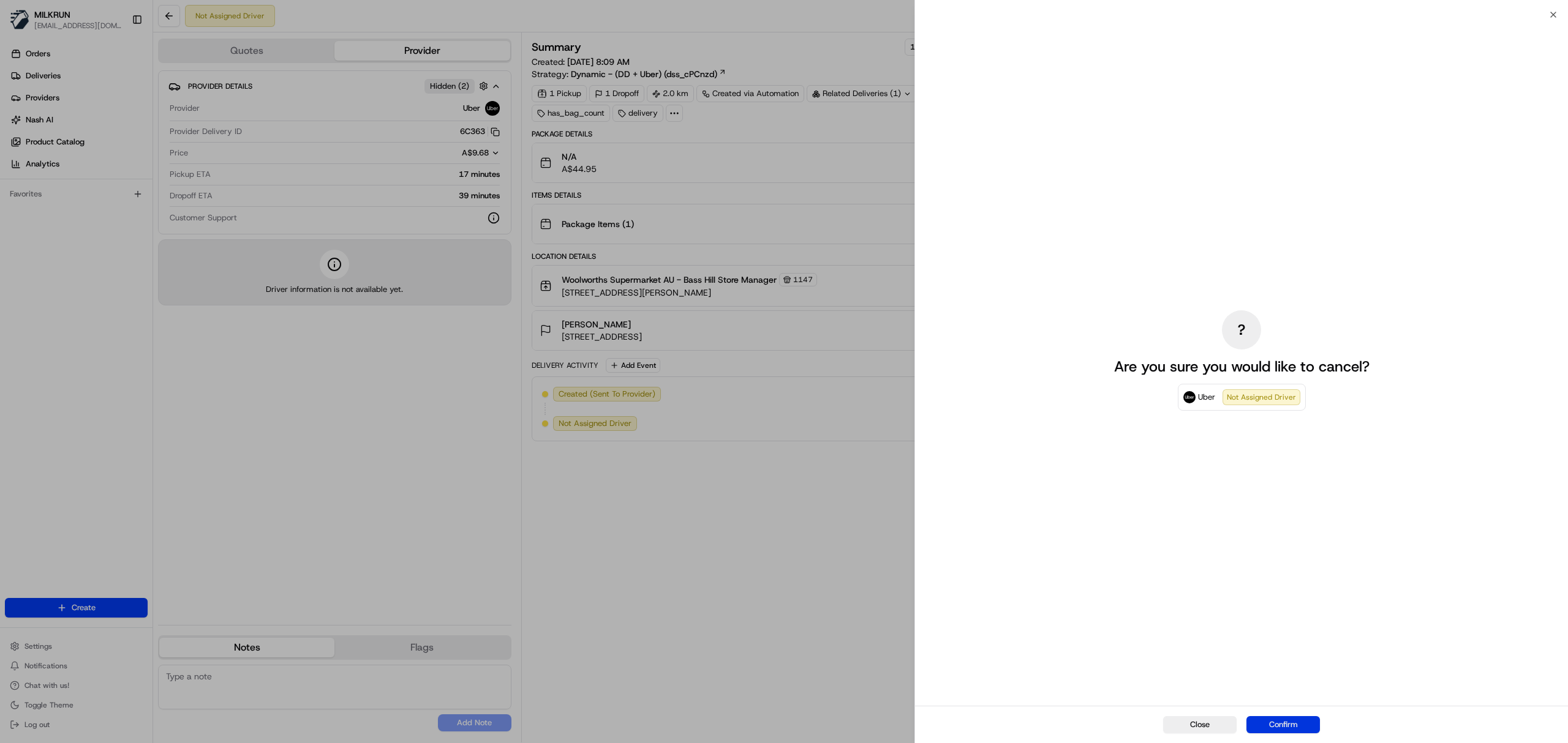
click at [1296, 725] on button "Confirm" at bounding box center [1283, 724] width 74 height 17
